Goal: Find specific page/section: Find specific page/section

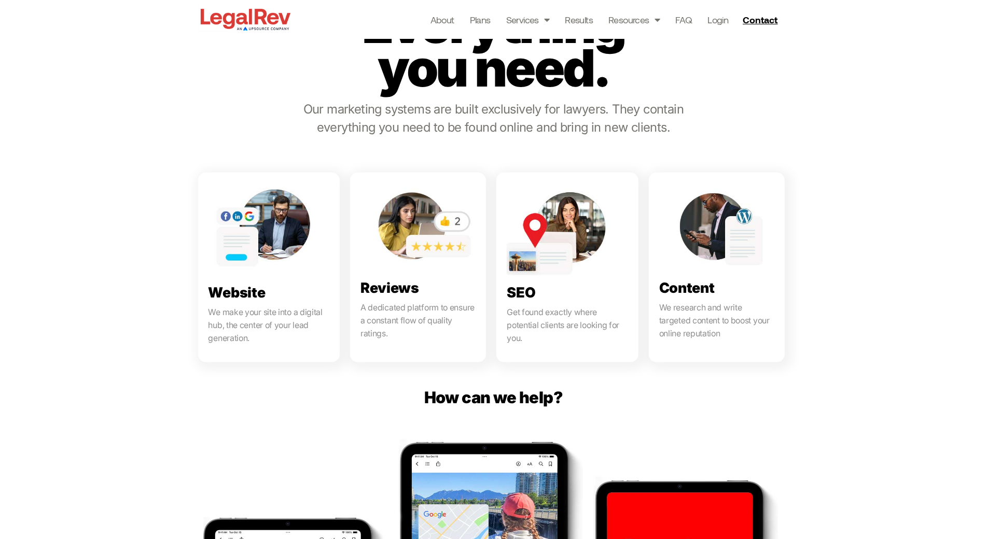
scroll to position [470, 0]
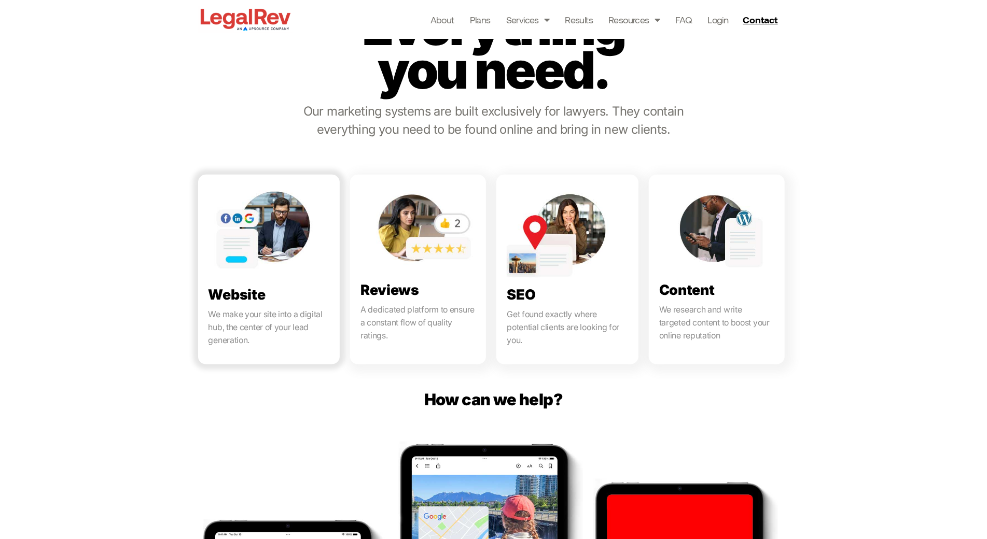
click at [213, 209] on link at bounding box center [269, 270] width 142 height 190
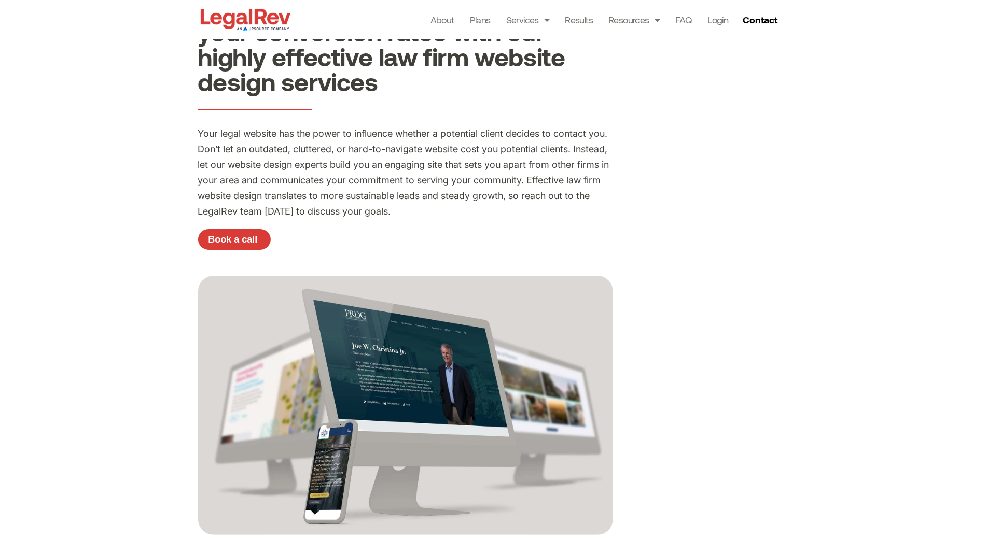
scroll to position [53, 0]
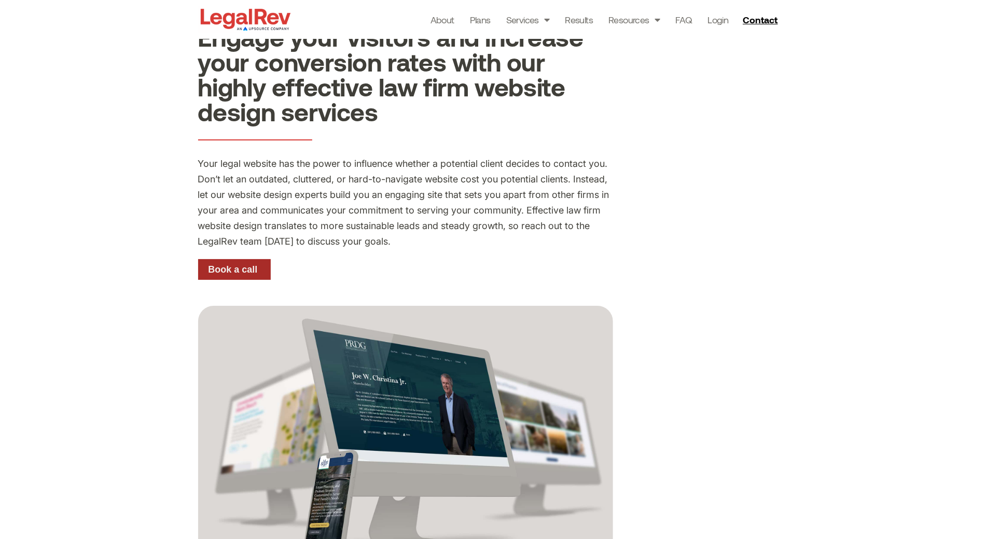
click at [224, 275] on link "Book a call" at bounding box center [234, 269] width 73 height 21
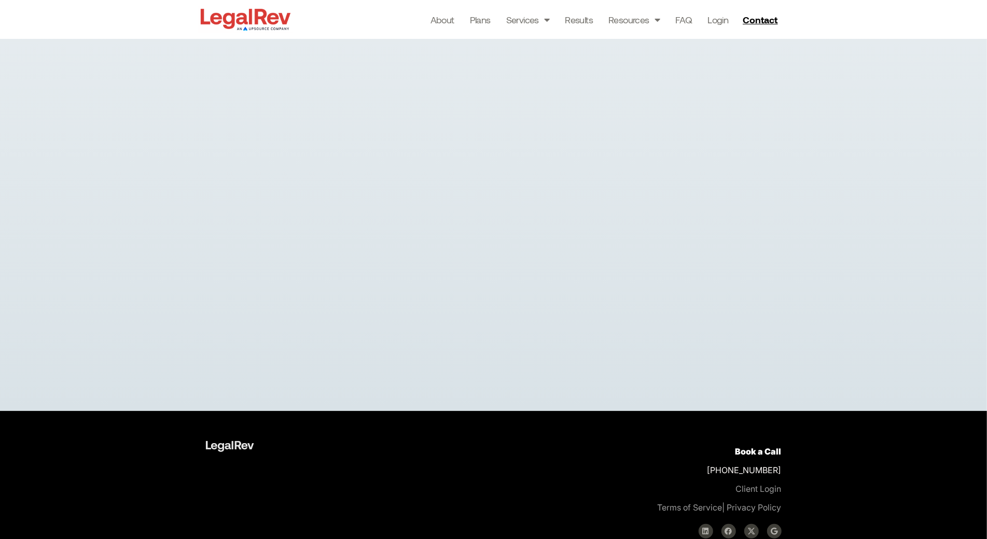
scroll to position [27, 0]
